Goal: Find contact information: Find contact information

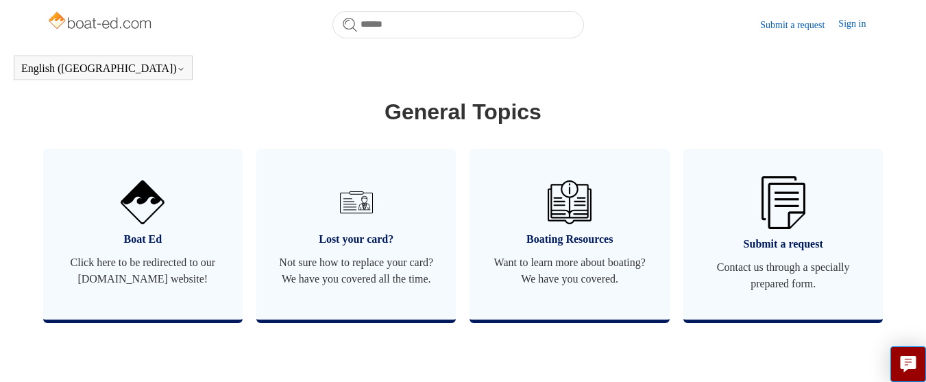
scroll to position [866, 0]
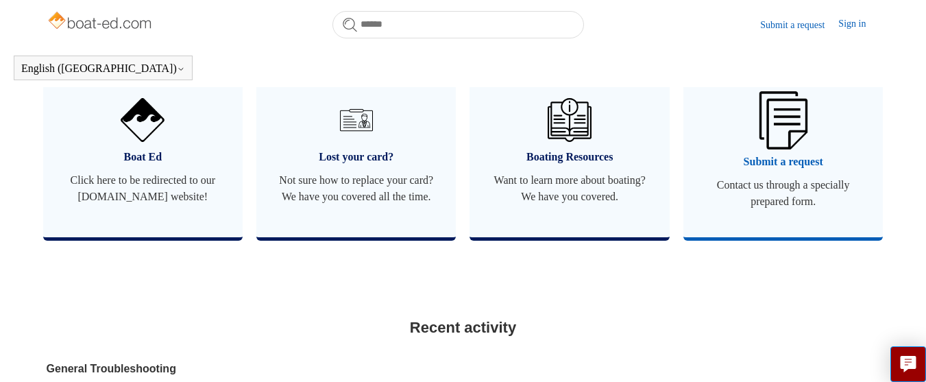
click at [774, 125] on img at bounding box center [783, 120] width 48 height 58
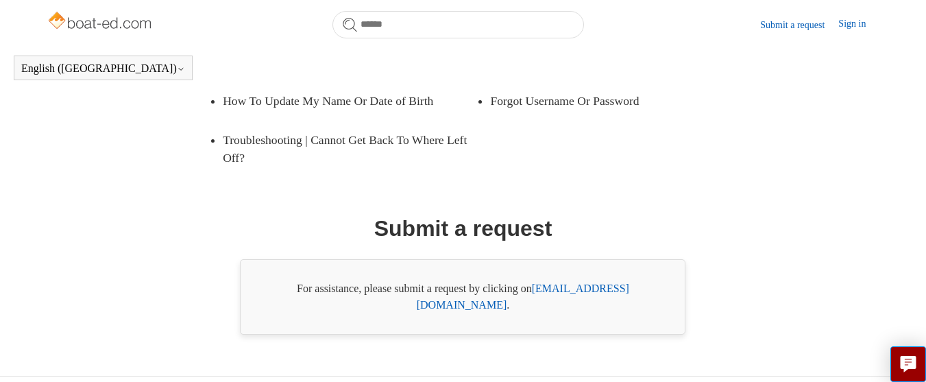
scroll to position [319, 0]
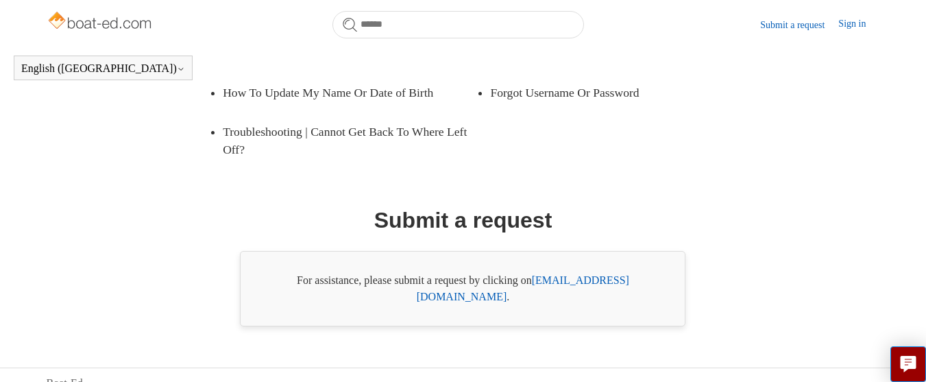
click at [589, 281] on link "support@boat-ed.com" at bounding box center [523, 288] width 212 height 28
click at [616, 279] on link "support@boat-ed.com" at bounding box center [523, 288] width 212 height 28
click at [907, 358] on icon "Live chat" at bounding box center [908, 362] width 16 height 13
